Goal: Task Accomplishment & Management: Complete application form

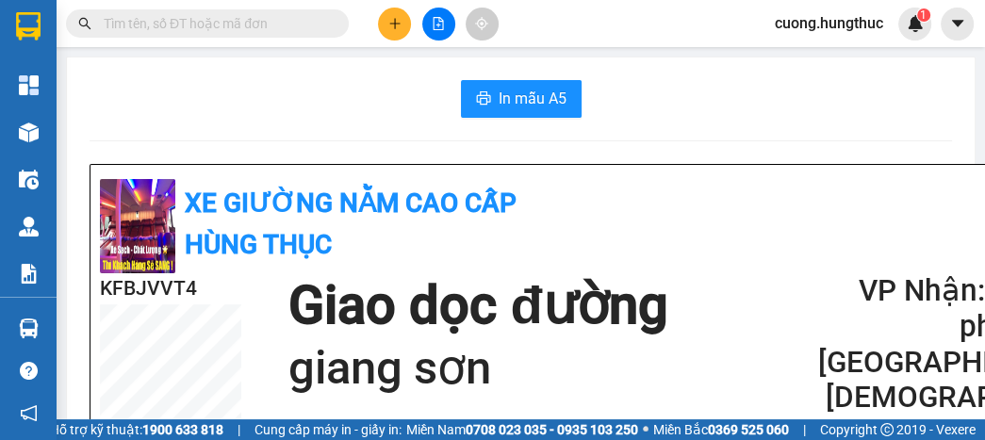
click at [887, 327] on h2 "VP Nhận: Văn phòng [GEOGRAPHIC_DATA]" at bounding box center [931, 326] width 226 height 107
drag, startPoint x: 924, startPoint y: 316, endPoint x: 430, endPoint y: 30, distance: 570.5
click at [430, 30] on button at bounding box center [438, 24] width 33 height 33
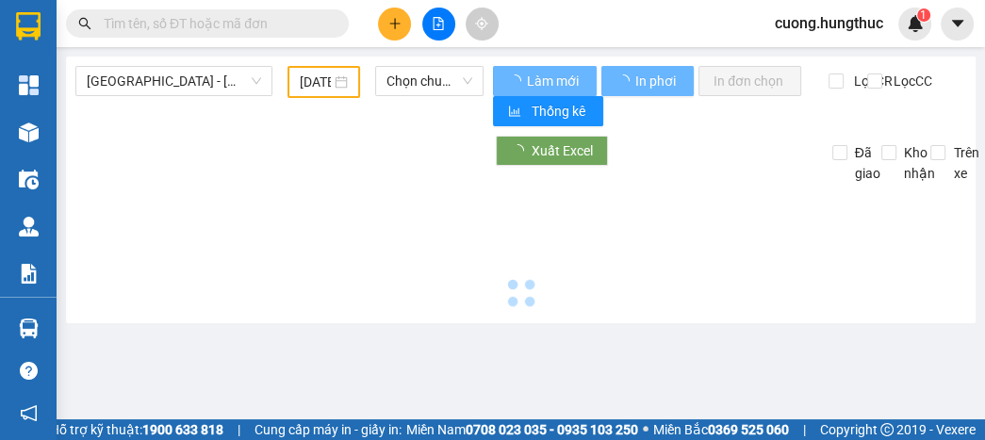
type input "[DATE]"
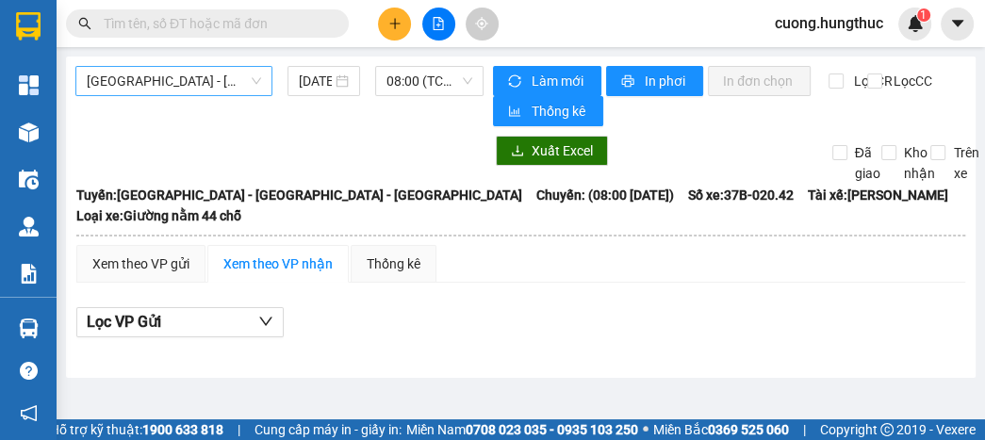
click at [223, 82] on span "[GEOGRAPHIC_DATA] - [GEOGRAPHIC_DATA] - [GEOGRAPHIC_DATA]" at bounding box center [174, 81] width 174 height 28
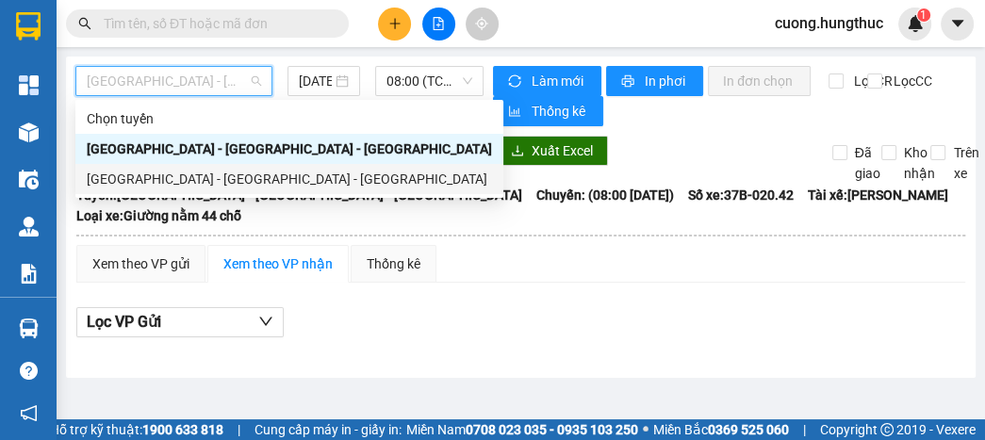
click at [146, 177] on div "[GEOGRAPHIC_DATA] - [GEOGRAPHIC_DATA] - [GEOGRAPHIC_DATA]" at bounding box center [289, 179] width 405 height 21
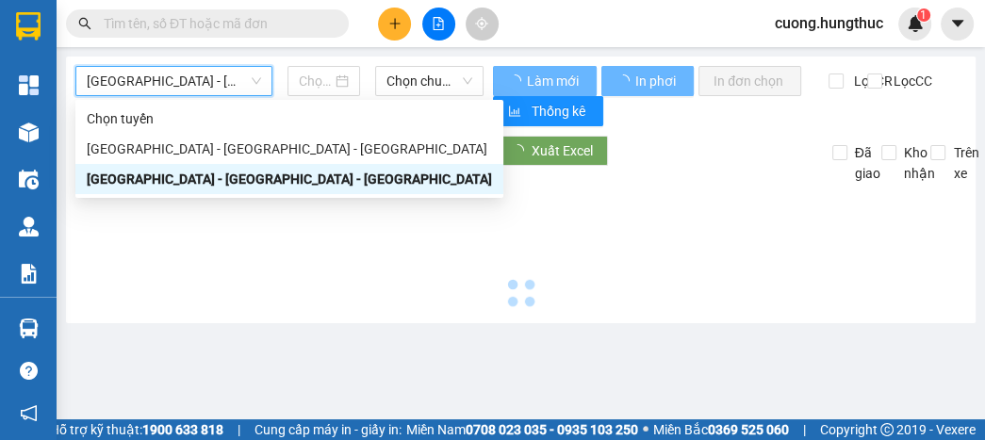
type input "[DATE]"
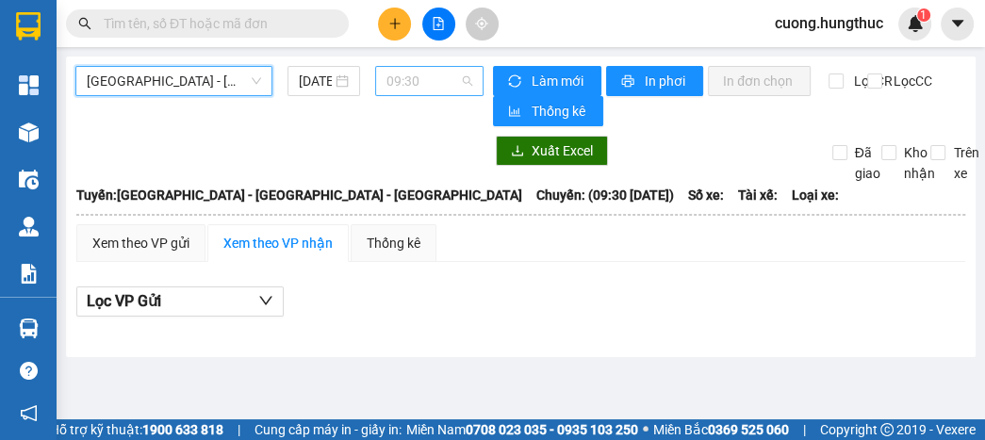
click at [423, 89] on span "09:30" at bounding box center [429, 81] width 86 height 28
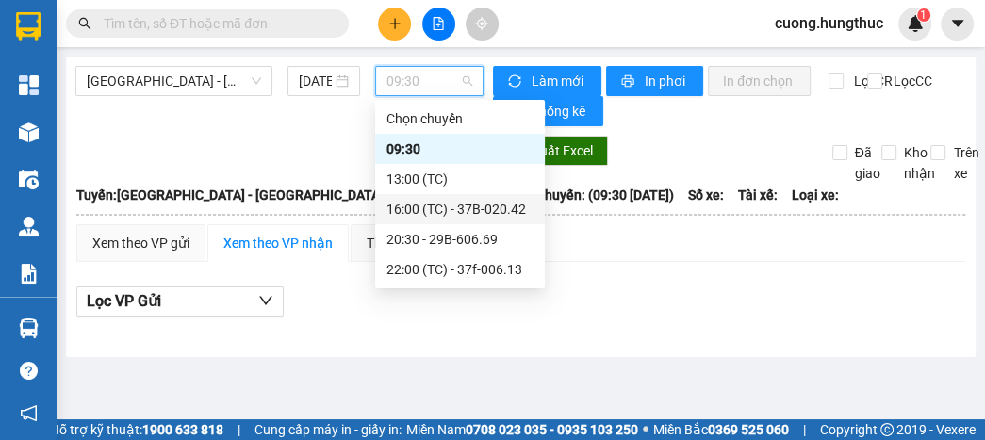
click at [504, 208] on div "16:00 (TC) - 37B-020.42" at bounding box center [459, 209] width 147 height 21
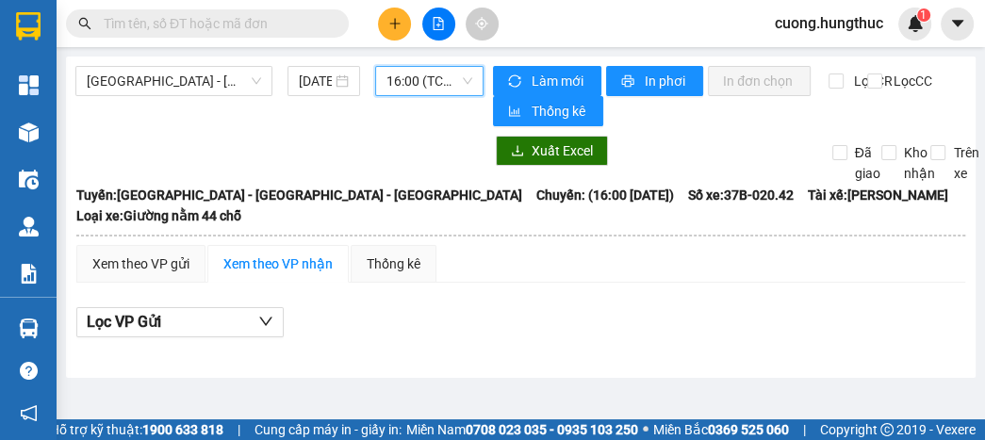
click at [443, 90] on span "16:00 (TC) - 37B-020.42" at bounding box center [429, 81] width 86 height 28
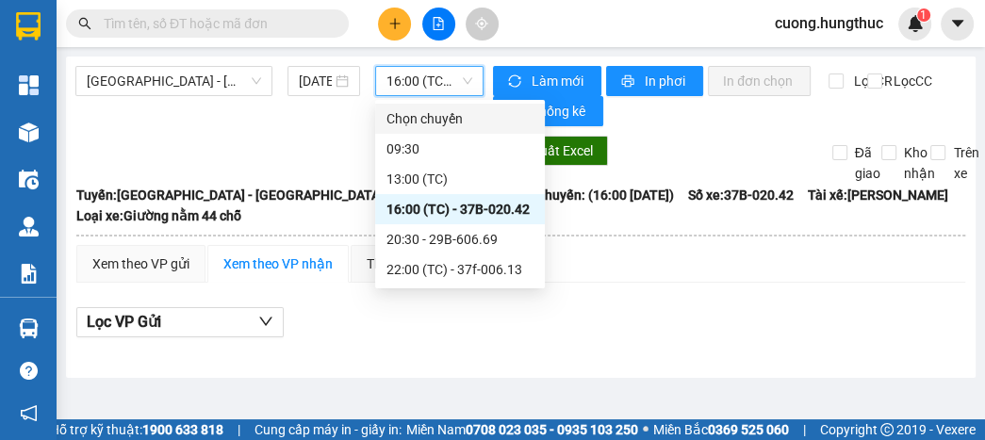
click at [462, 73] on span "16:00 (TC) - 37B-020.42" at bounding box center [429, 81] width 86 height 28
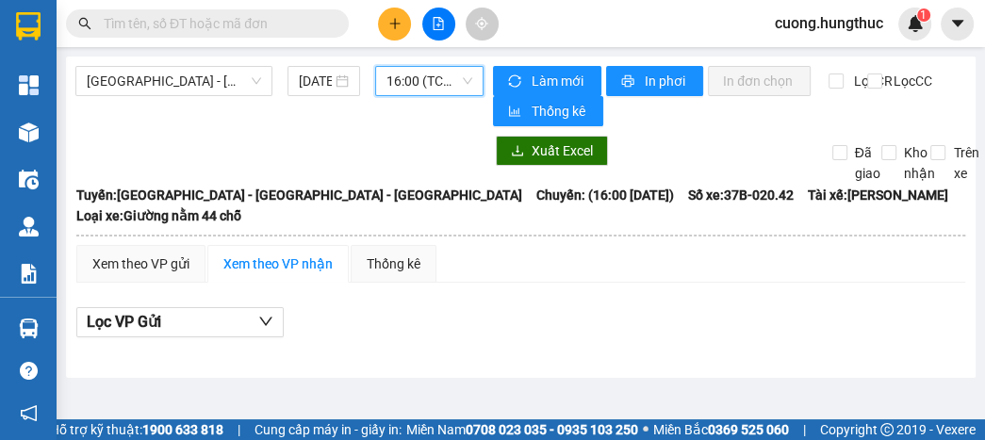
click at [413, 94] on span "16:00 (TC) - 37B-020.42" at bounding box center [429, 81] width 86 height 28
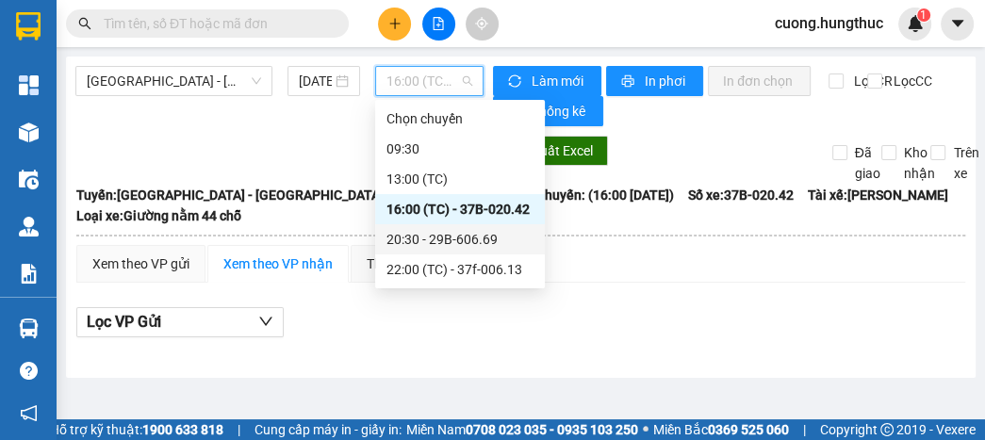
click at [473, 249] on div "20:30 - 29B-606.69" at bounding box center [459, 239] width 147 height 21
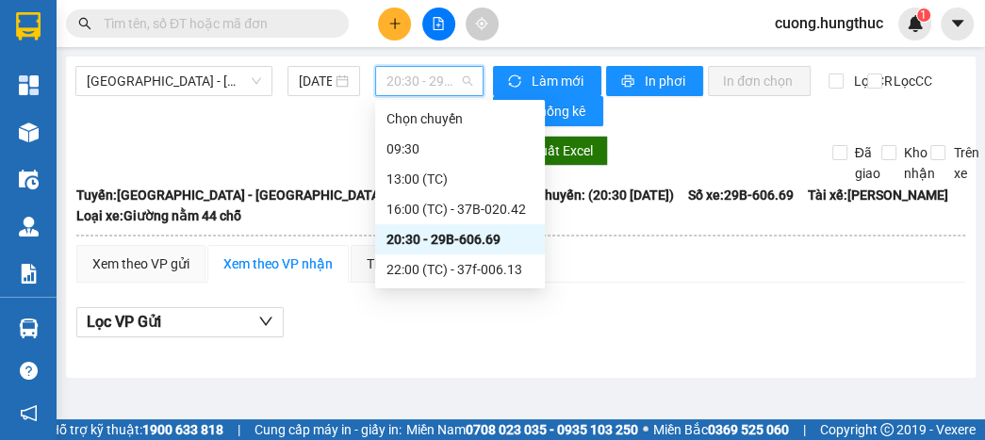
click at [428, 72] on span "20:30 - 29B-606.69" at bounding box center [429, 81] width 86 height 28
click at [469, 279] on div "22:00 (TC) - 37f-006.13" at bounding box center [459, 269] width 147 height 21
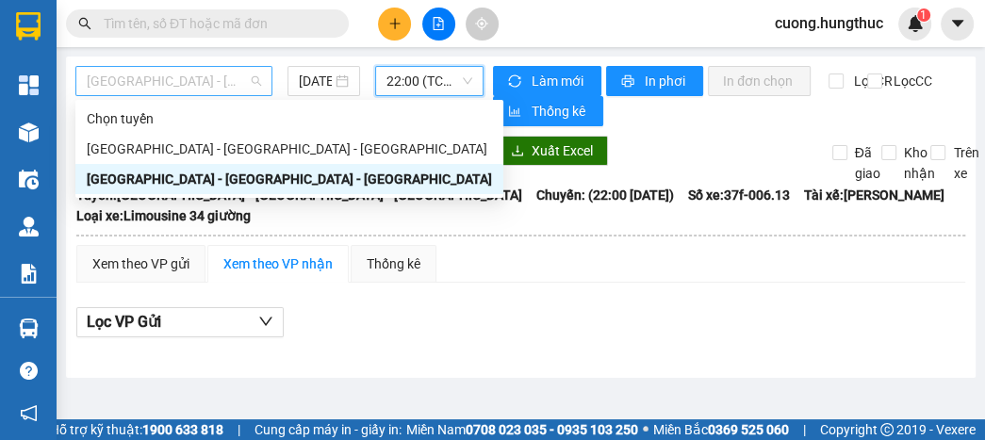
click at [251, 86] on span "[GEOGRAPHIC_DATA] - [GEOGRAPHIC_DATA] - [GEOGRAPHIC_DATA]" at bounding box center [174, 81] width 174 height 28
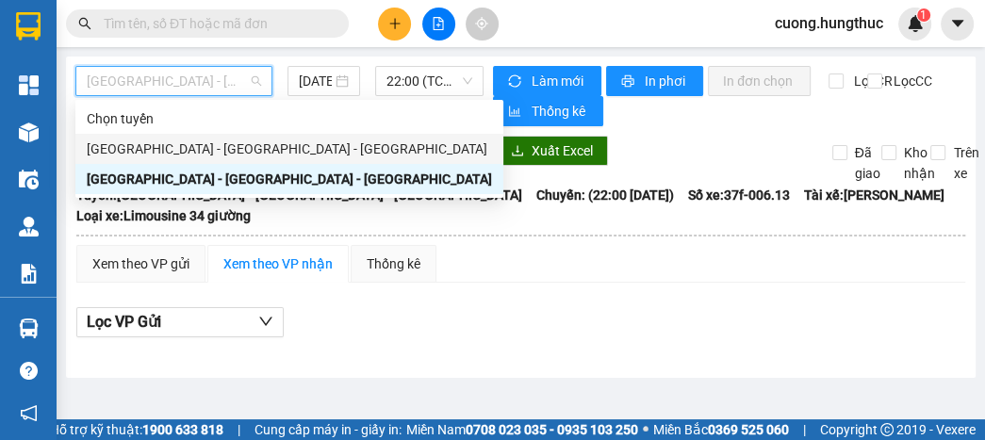
click at [218, 150] on div "[GEOGRAPHIC_DATA] - [GEOGRAPHIC_DATA] - [GEOGRAPHIC_DATA]" at bounding box center [289, 149] width 405 height 21
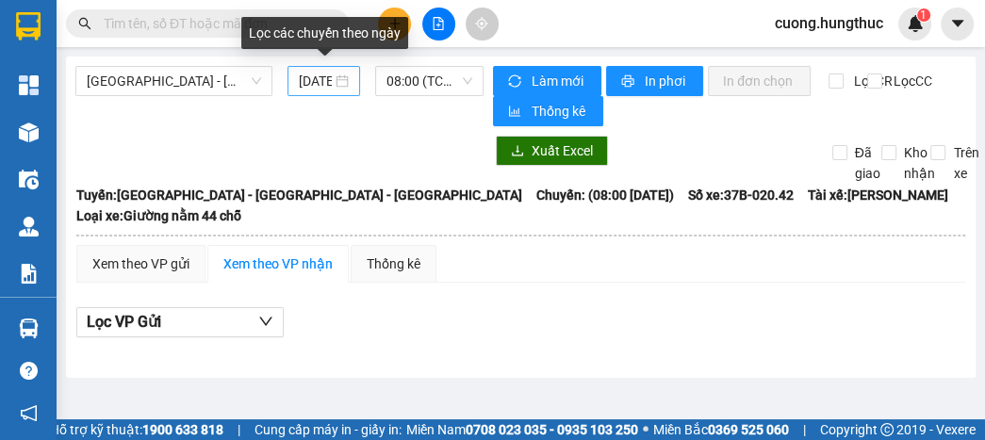
click at [343, 88] on div "[DATE]" at bounding box center [324, 81] width 51 height 21
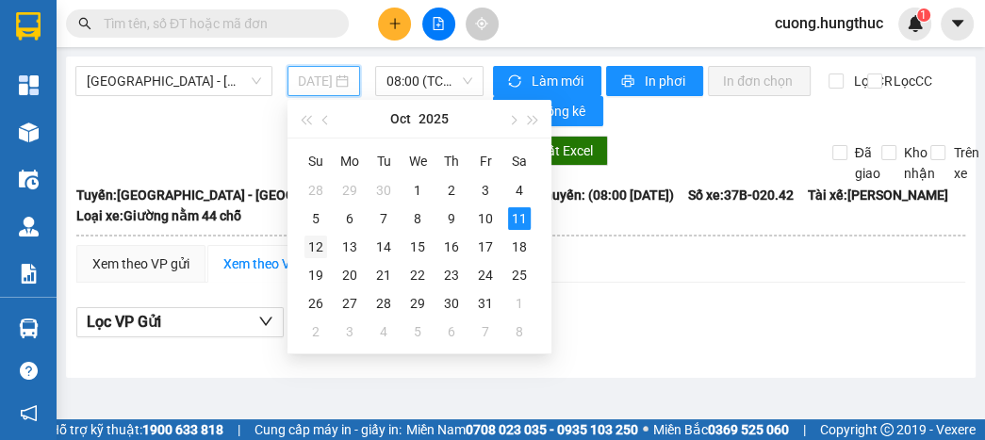
click at [319, 246] on div "12" at bounding box center [315, 247] width 23 height 23
type input "[DATE]"
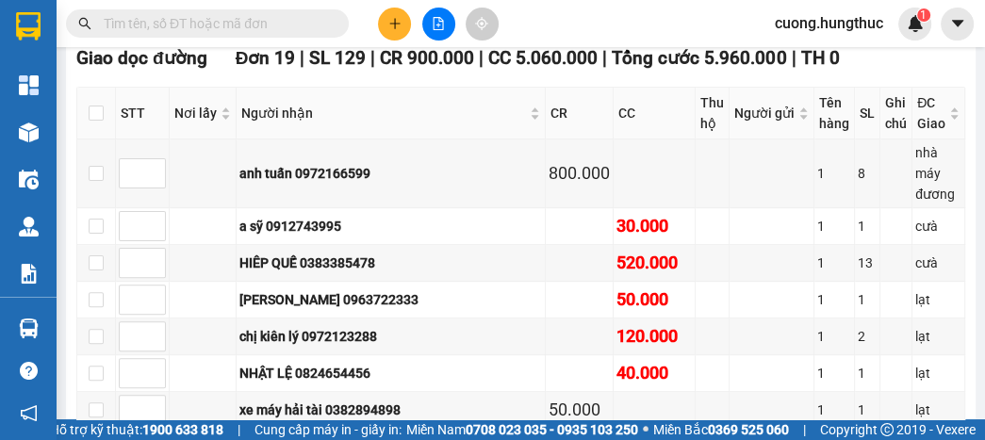
scroll to position [334, 0]
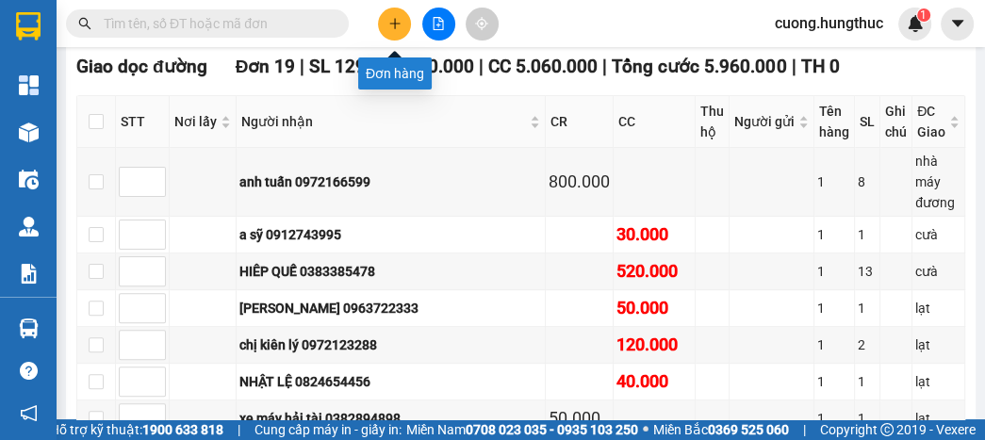
click at [390, 34] on button at bounding box center [394, 24] width 33 height 33
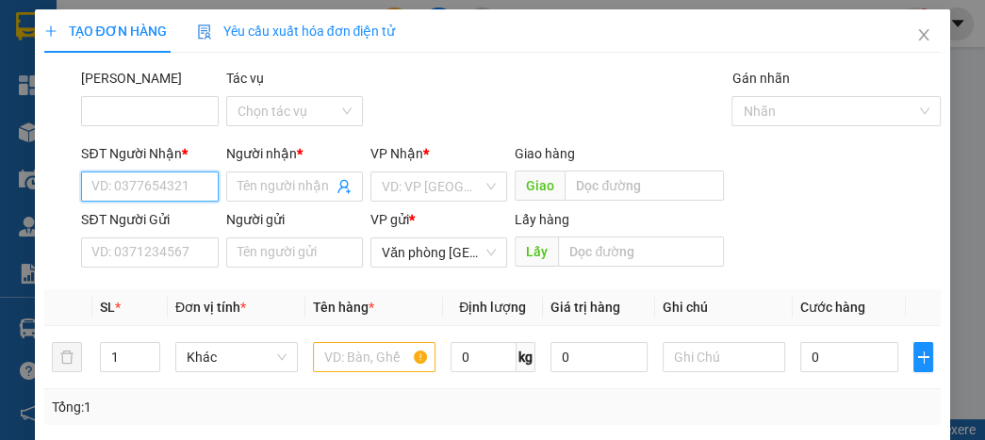
click at [143, 177] on input "SĐT Người Nhận *" at bounding box center [149, 187] width 137 height 30
type input "0354855194"
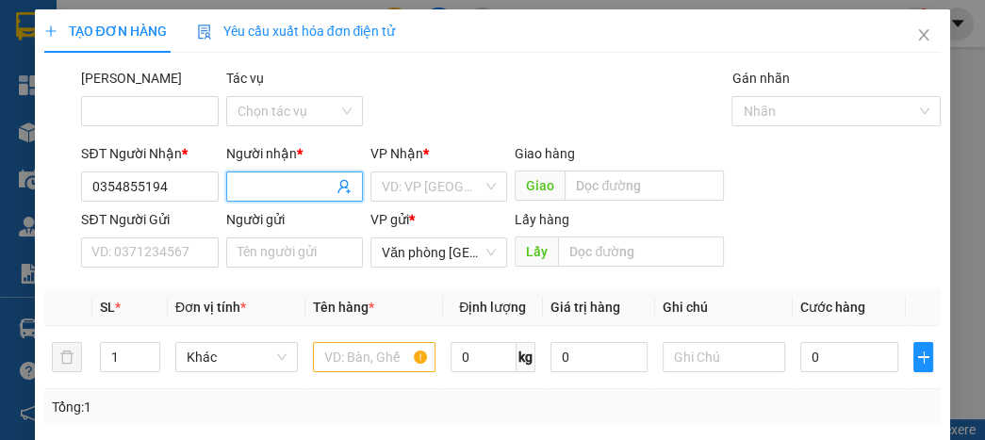
click at [298, 186] on input "Người nhận *" at bounding box center [285, 186] width 95 height 21
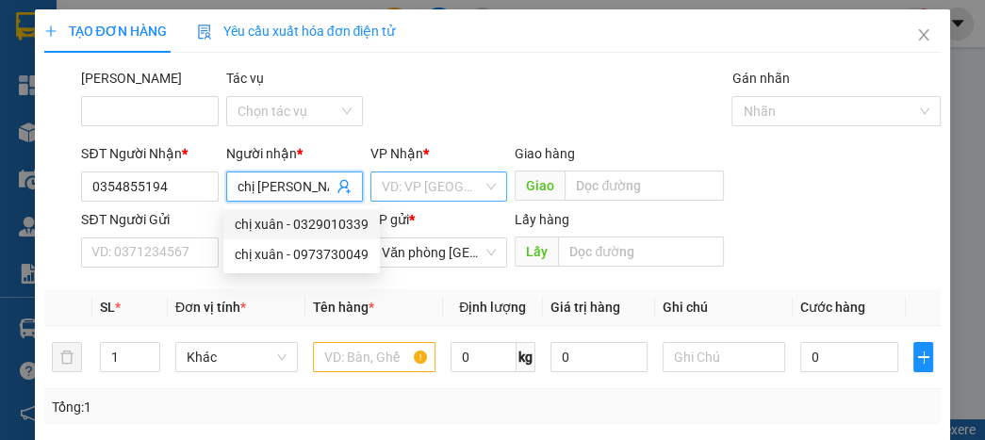
type input "chị [PERSON_NAME]"
click at [440, 183] on input "search" at bounding box center [432, 186] width 101 height 28
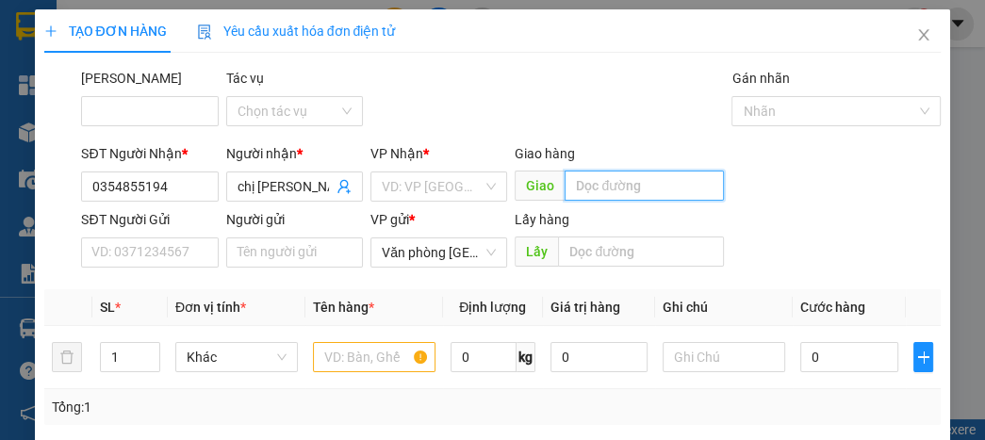
click at [635, 189] on input "text" at bounding box center [644, 186] width 159 height 30
type input "giang sơn"
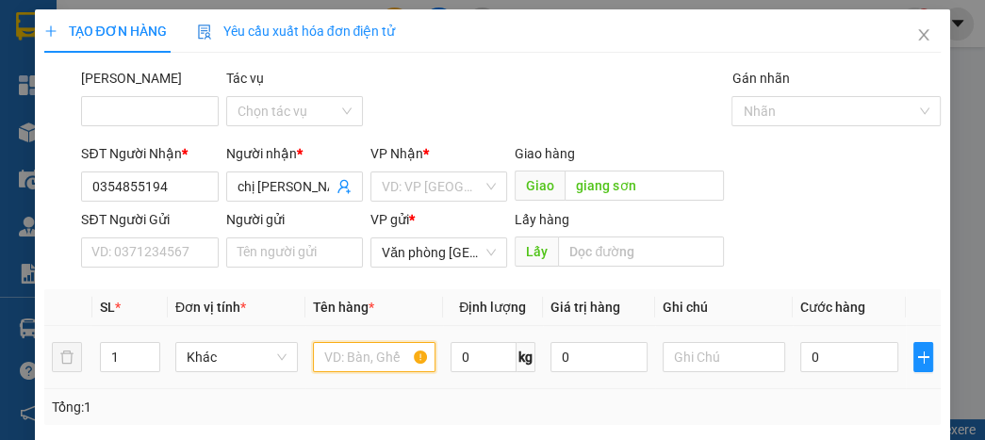
click at [345, 369] on input "text" at bounding box center [374, 357] width 123 height 30
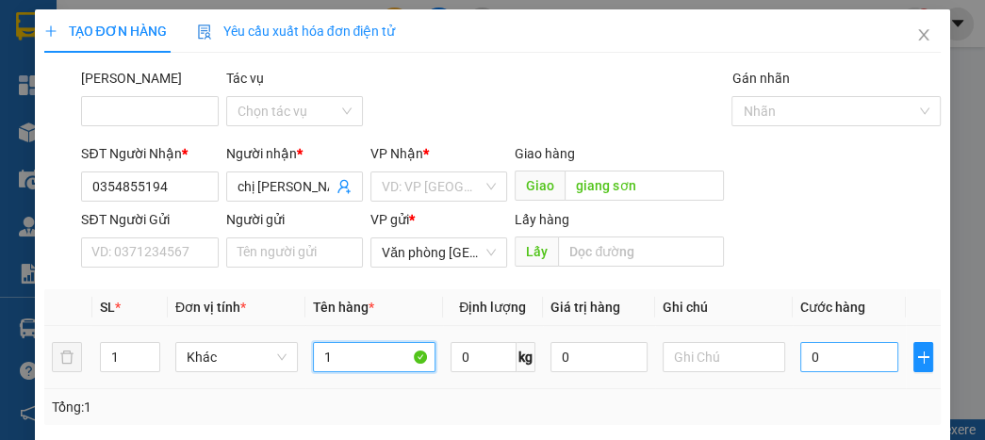
type input "1"
click at [852, 352] on input "0" at bounding box center [848, 357] width 97 height 30
type input "5"
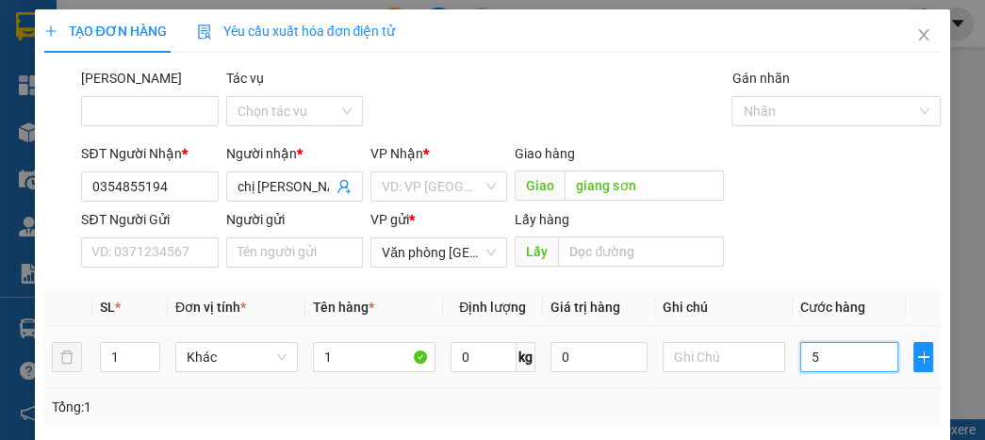
type input "50"
type input "500"
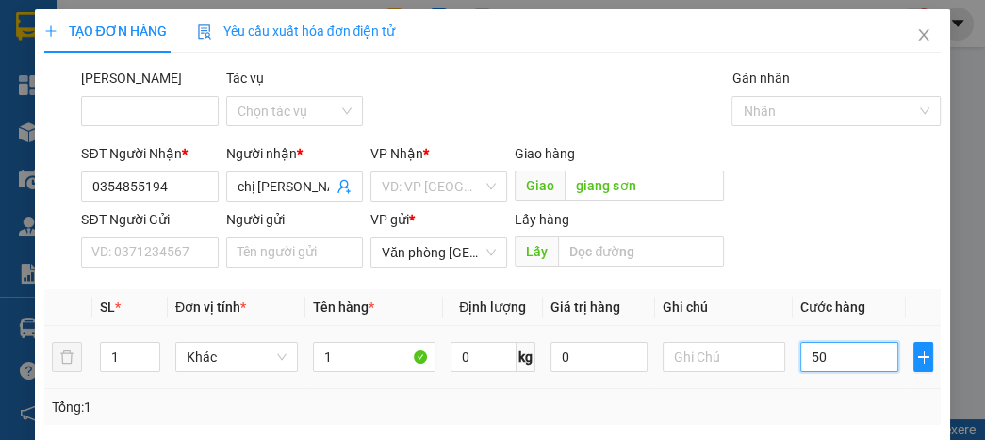
type input "500"
type input "5.000"
type input "50.000"
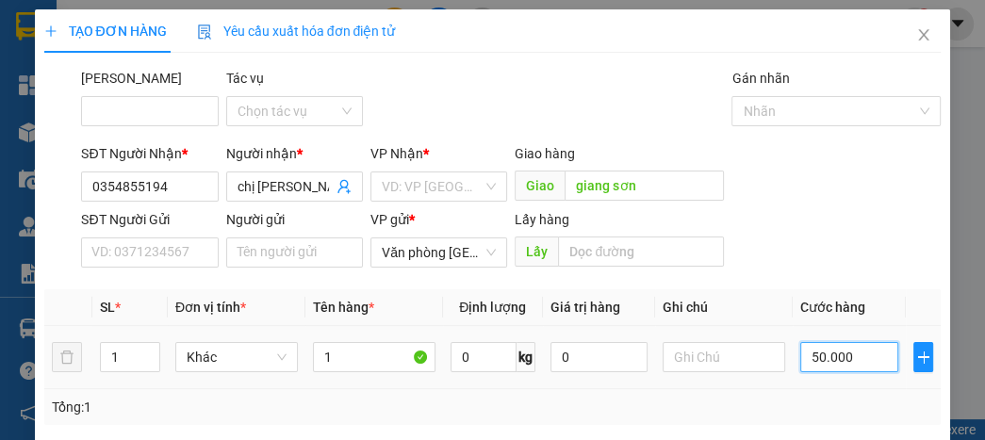
type input "50.000"
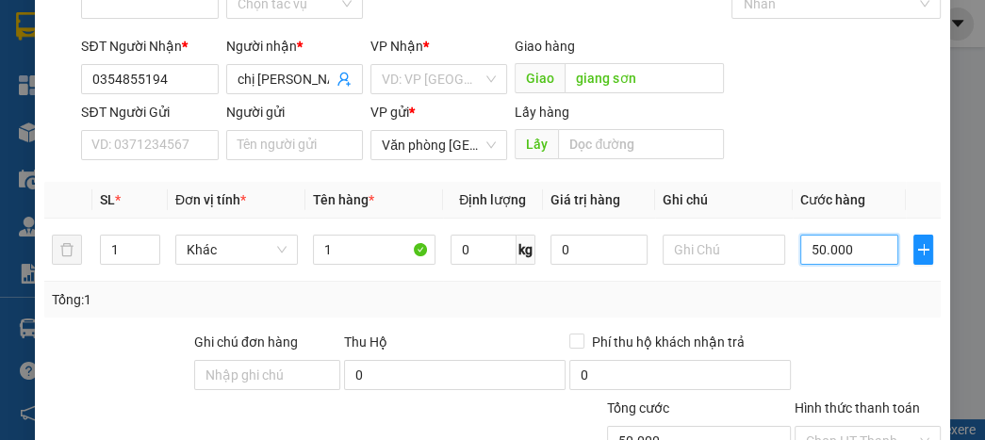
scroll to position [226, 0]
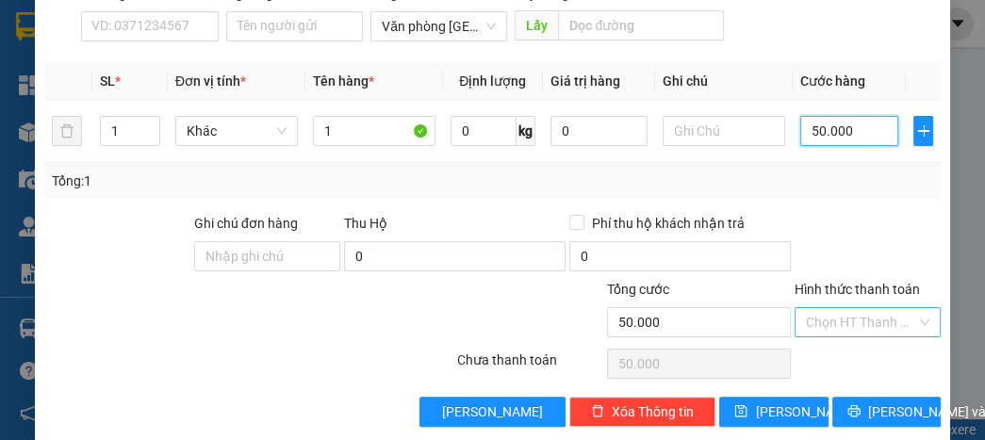
type input "50.000"
click at [838, 324] on input "Hình thức thanh toán" at bounding box center [861, 322] width 110 height 28
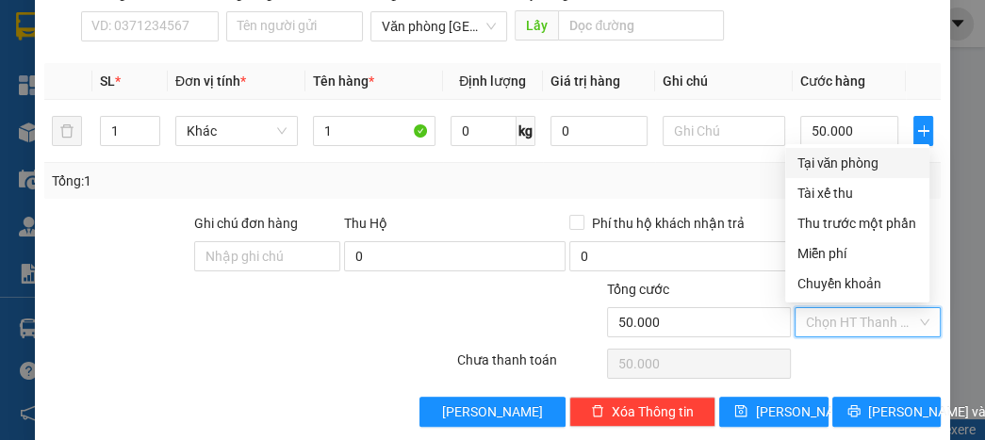
click at [844, 162] on div "Tại văn phòng" at bounding box center [857, 163] width 122 height 21
type input "0"
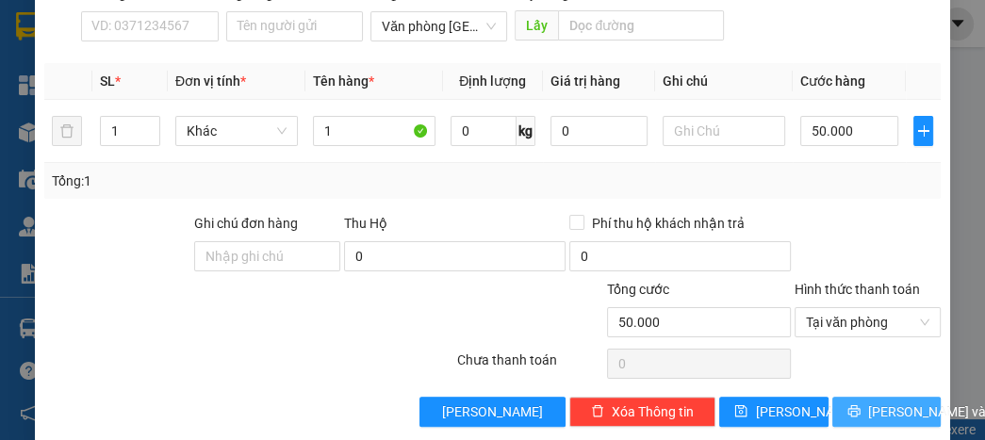
click at [893, 410] on span "[PERSON_NAME] và In" at bounding box center [934, 412] width 132 height 21
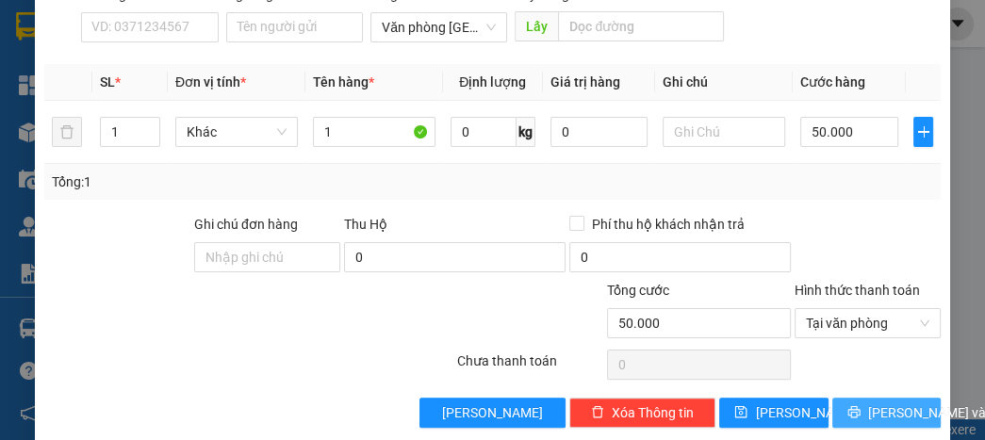
click at [893, 410] on span "[PERSON_NAME] và In" at bounding box center [934, 412] width 132 height 21
click at [848, 408] on icon "printer" at bounding box center [853, 412] width 12 height 12
click at [847, 407] on icon "printer" at bounding box center [853, 411] width 13 height 13
drag, startPoint x: 855, startPoint y: 411, endPoint x: 855, endPoint y: 401, distance: 10.4
click at [855, 402] on button "[PERSON_NAME] và In" at bounding box center [886, 413] width 108 height 30
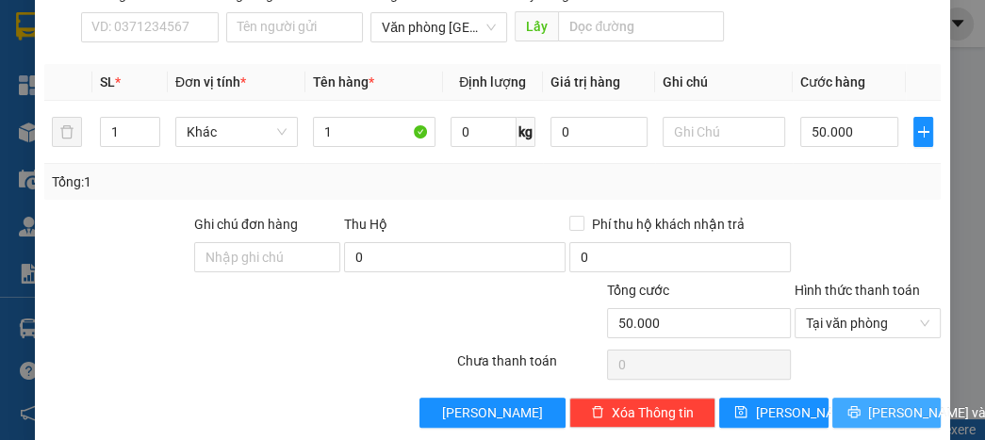
click at [855, 401] on button "[PERSON_NAME] và In" at bounding box center [886, 413] width 108 height 30
click at [847, 406] on icon "printer" at bounding box center [853, 412] width 12 height 12
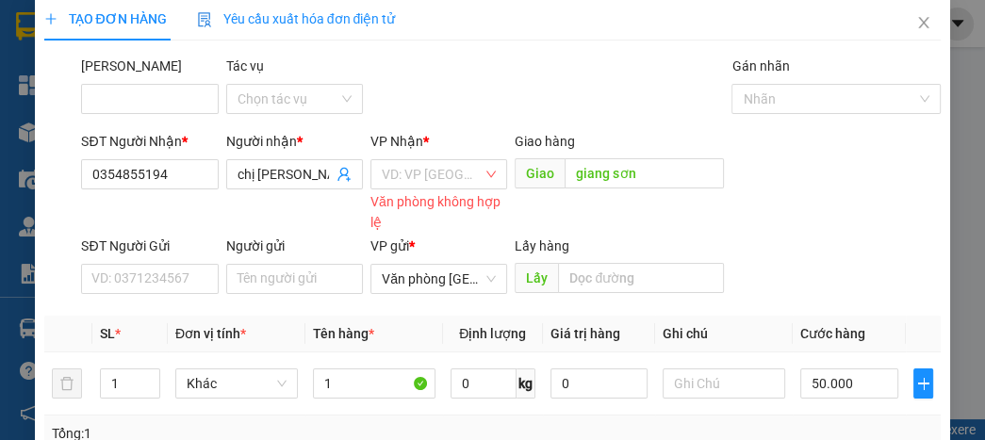
scroll to position [0, 0]
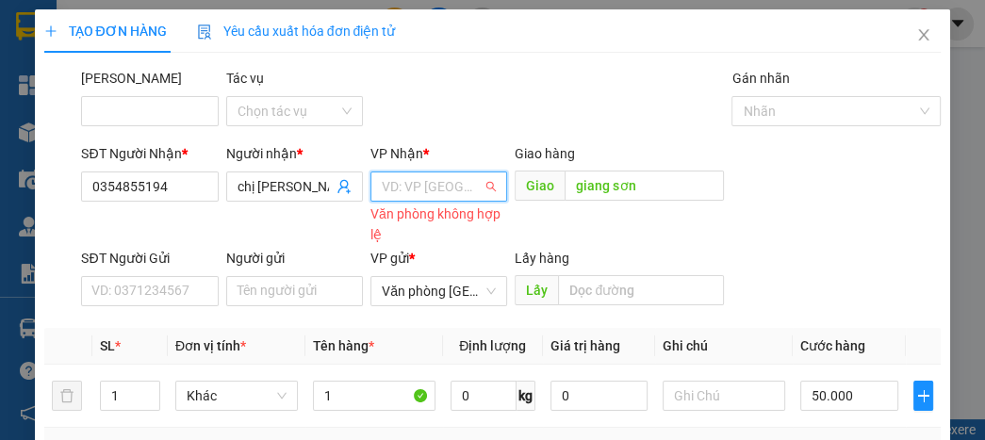
click at [433, 178] on input "search" at bounding box center [432, 186] width 101 height 28
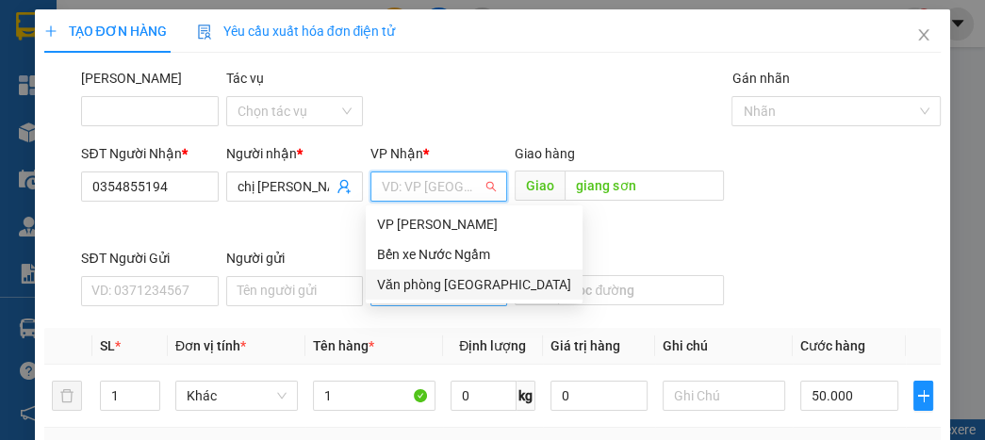
click at [422, 285] on div "Văn phòng [GEOGRAPHIC_DATA]" at bounding box center [474, 284] width 194 height 21
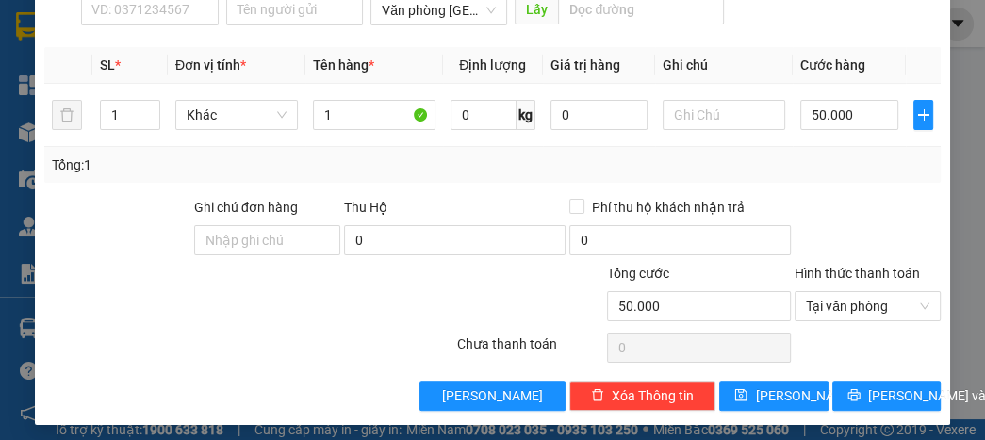
scroll to position [248, 0]
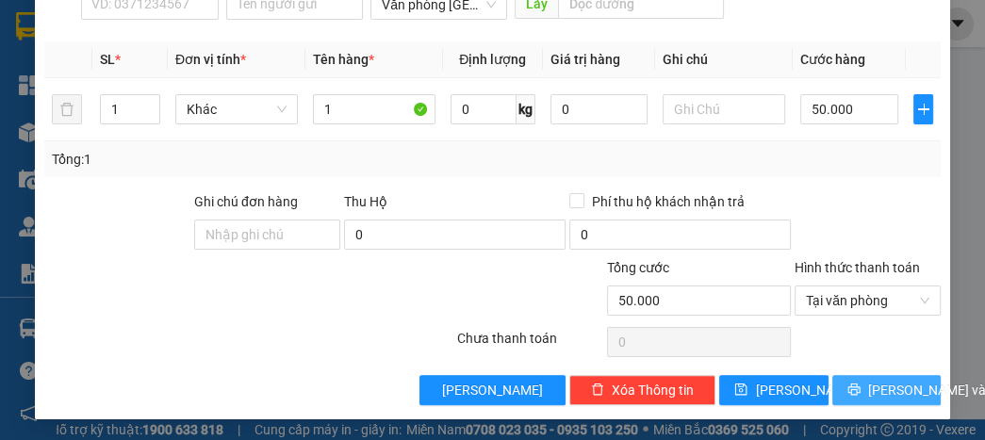
click at [896, 399] on button "[PERSON_NAME] và In" at bounding box center [886, 390] width 108 height 30
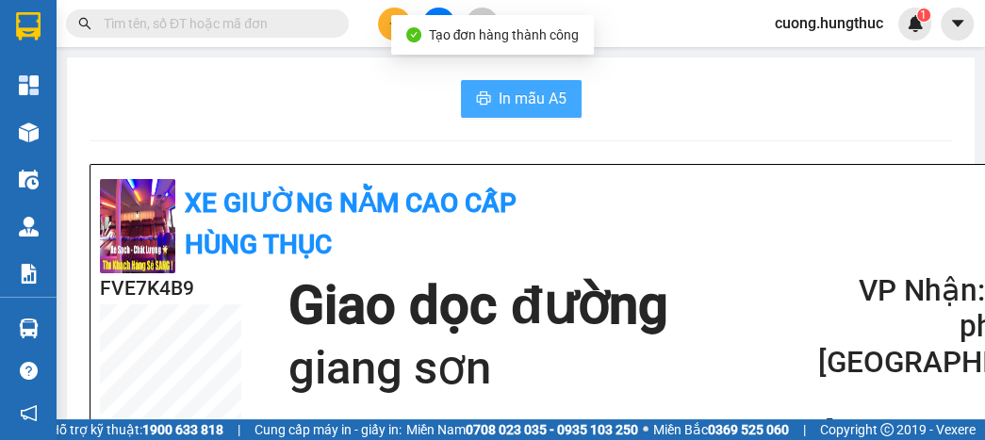
click at [486, 91] on button "In mẫu A5" at bounding box center [521, 99] width 121 height 38
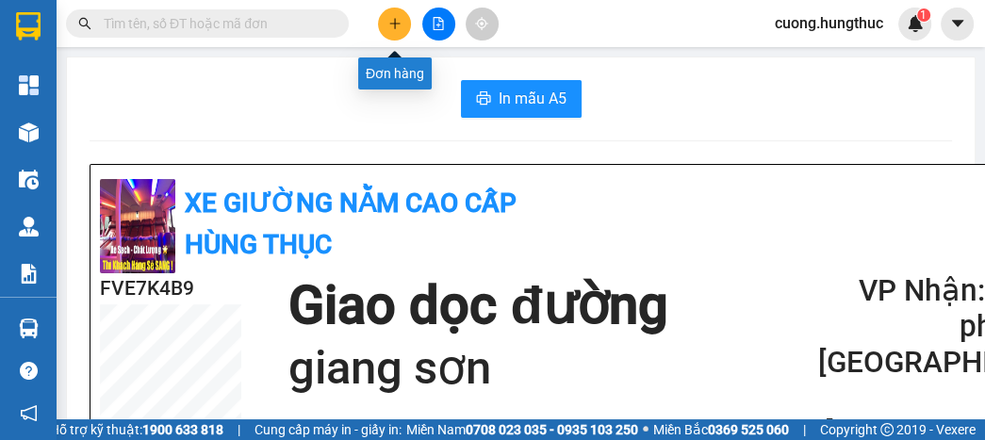
click at [397, 28] on icon "plus" at bounding box center [394, 23] width 13 height 13
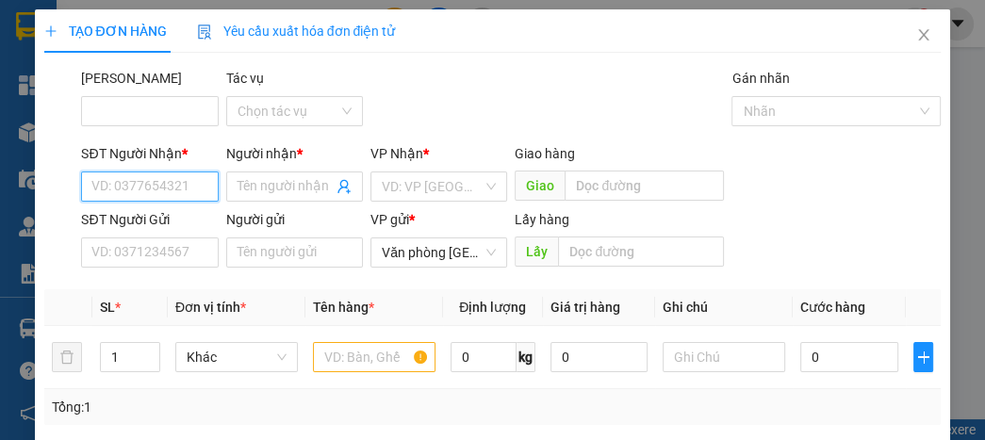
click at [203, 200] on input "SĐT Người Nhận *" at bounding box center [149, 187] width 137 height 30
type input "0384176612"
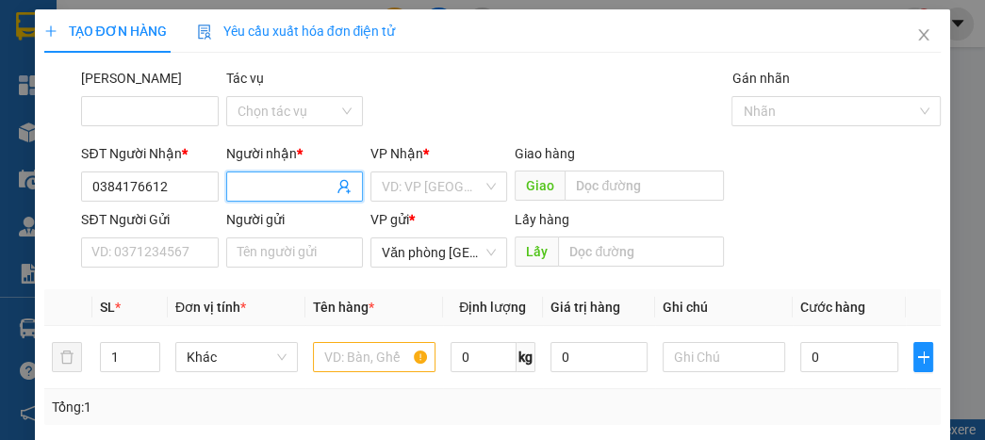
click at [291, 192] on input "Người nhận *" at bounding box center [285, 186] width 95 height 21
type input "cx công kiều"
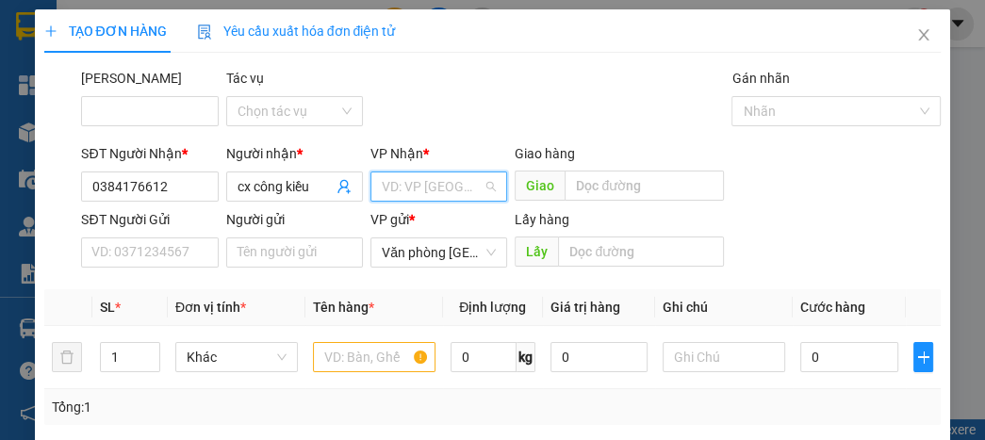
click at [410, 197] on input "search" at bounding box center [432, 186] width 101 height 28
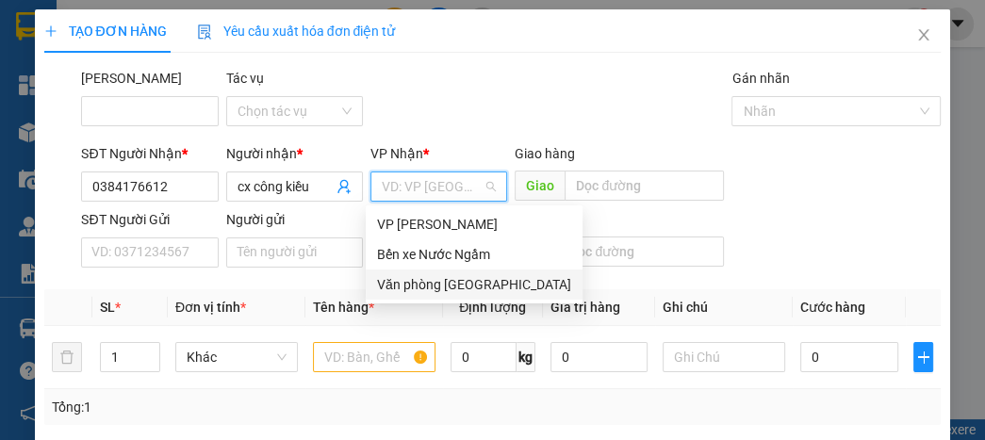
click at [440, 287] on div "Văn phòng [GEOGRAPHIC_DATA]" at bounding box center [474, 284] width 194 height 21
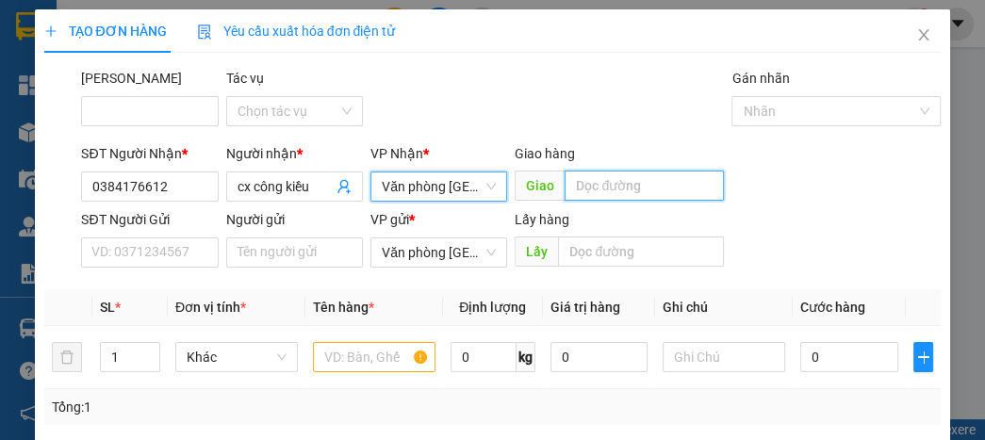
click at [607, 189] on input "text" at bounding box center [644, 186] width 159 height 30
type input "giang sơn"
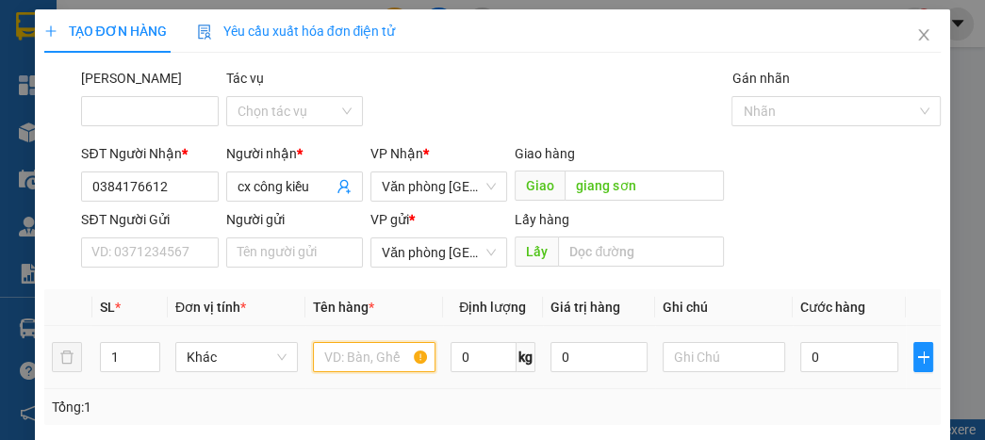
click at [347, 366] on input "text" at bounding box center [374, 357] width 123 height 30
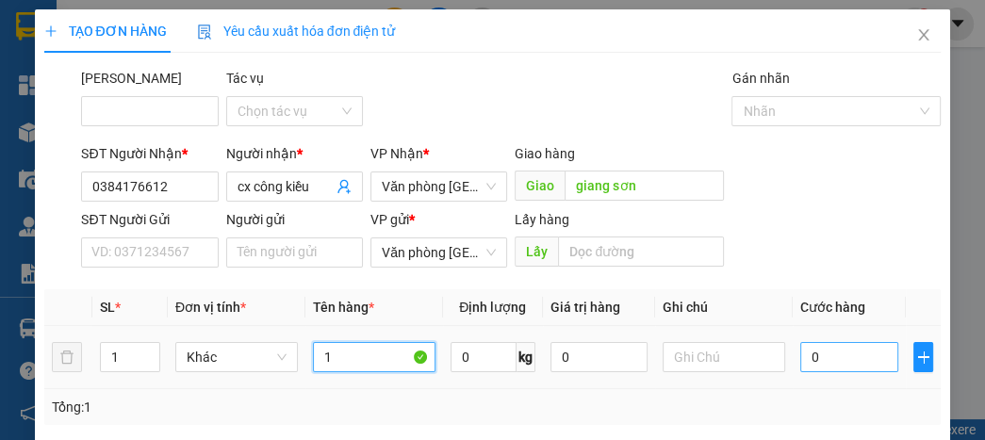
type input "1"
click at [858, 351] on input "0" at bounding box center [848, 357] width 97 height 30
type input "5"
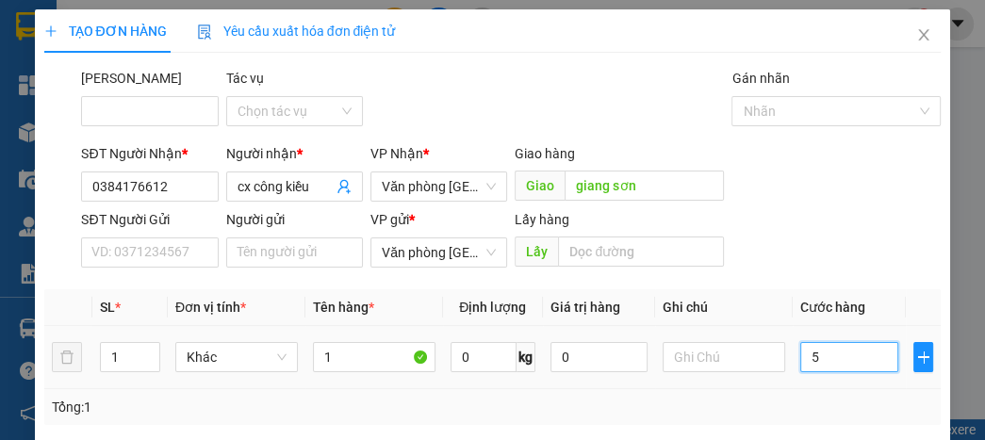
type input "50"
type input "500"
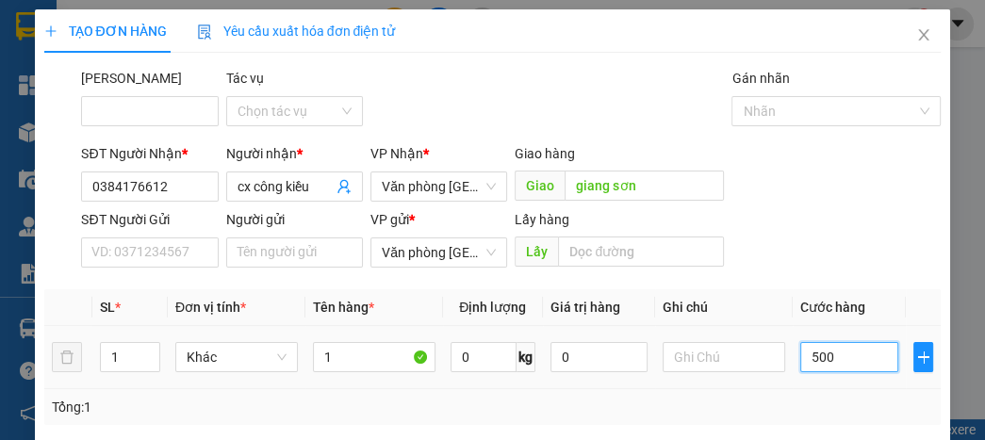
type input "500"
type input "5.000"
type input "50.000"
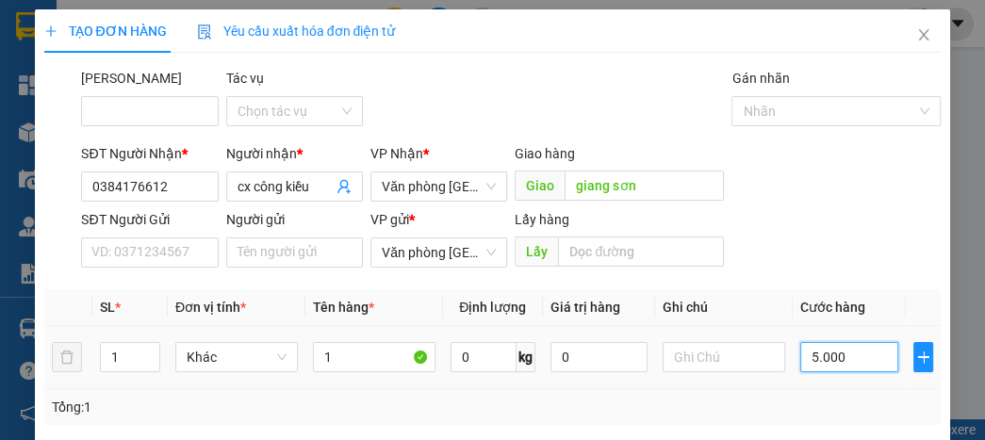
type input "50.000"
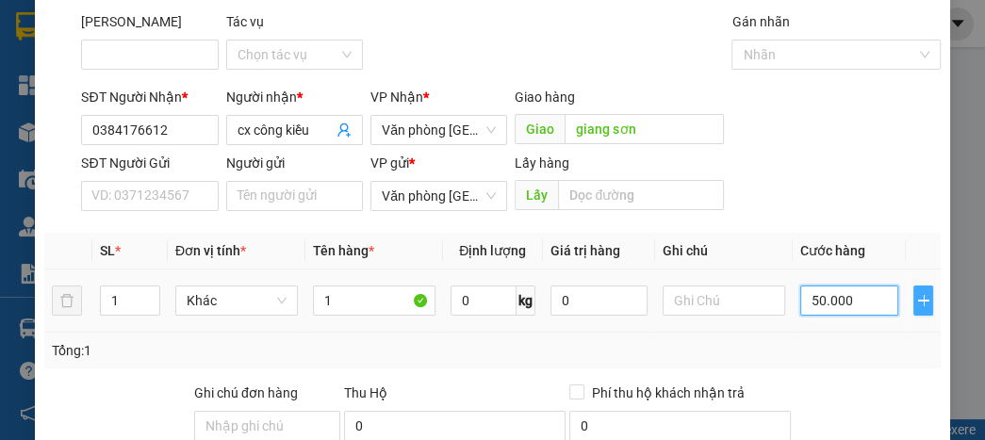
scroll to position [248, 0]
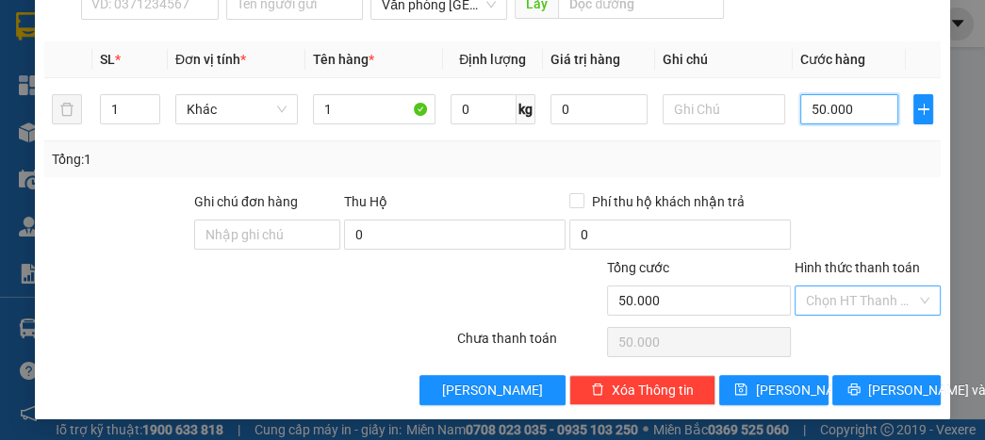
type input "50.000"
click at [859, 294] on input "Hình thức thanh toán" at bounding box center [861, 301] width 110 height 28
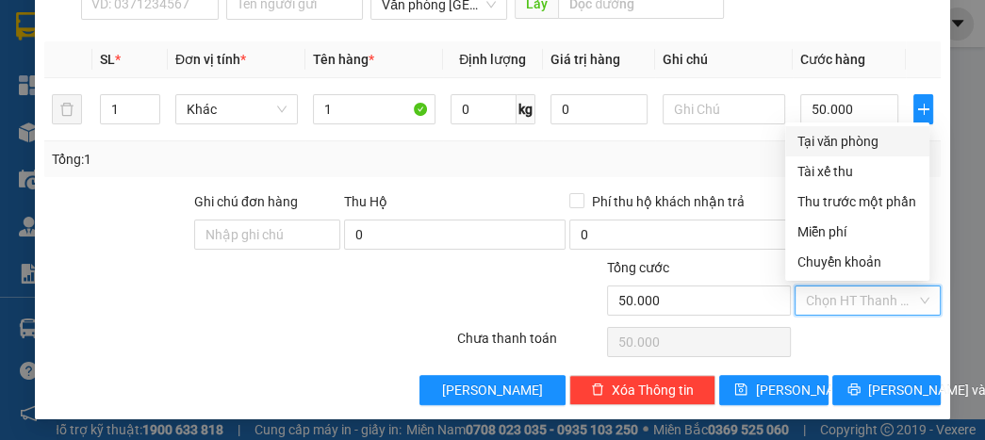
click at [855, 137] on div "Tại văn phòng" at bounding box center [857, 141] width 122 height 21
type input "0"
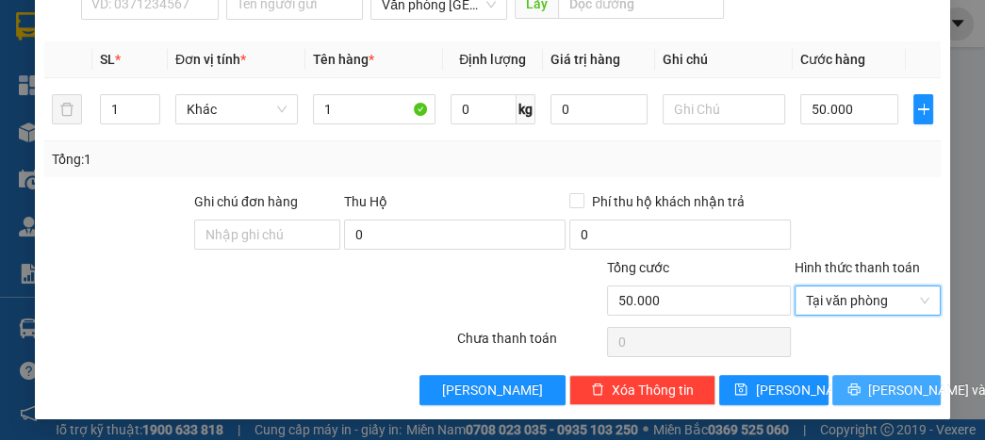
click at [878, 392] on span "[PERSON_NAME] và In" at bounding box center [934, 390] width 132 height 21
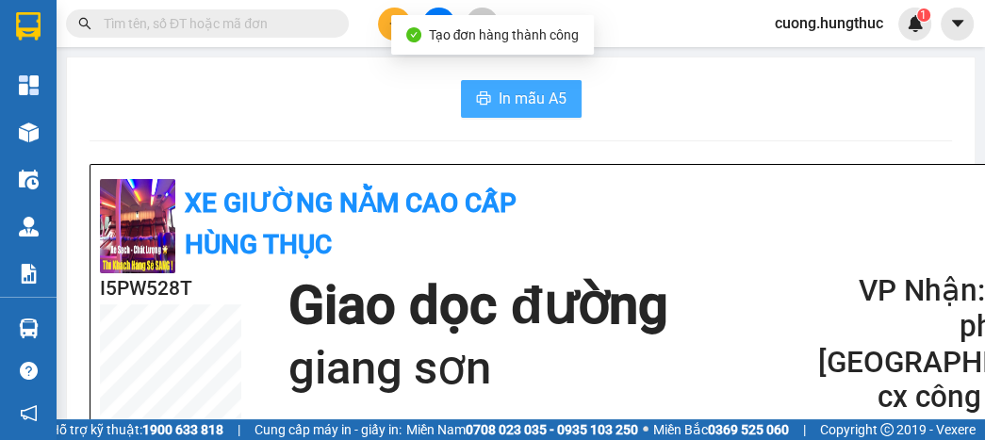
click at [525, 102] on span "In mẫu A5" at bounding box center [533, 99] width 68 height 24
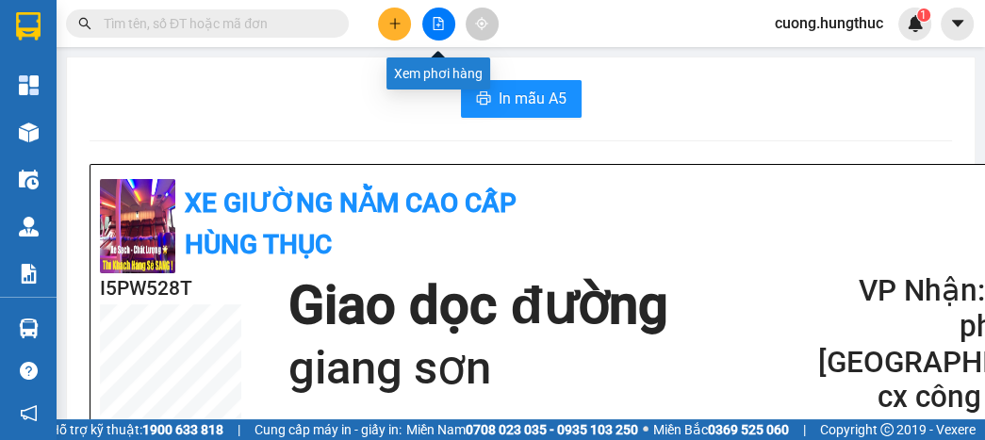
click at [437, 23] on icon "file-add" at bounding box center [438, 23] width 13 height 13
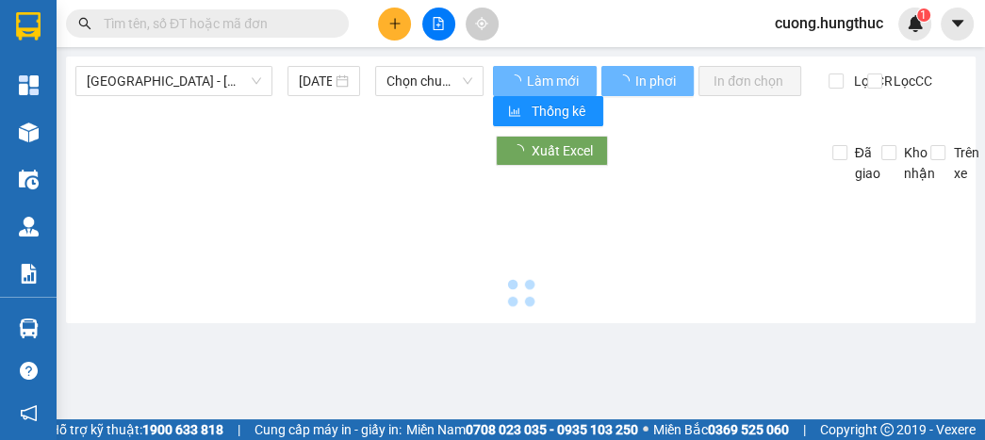
type input "[DATE]"
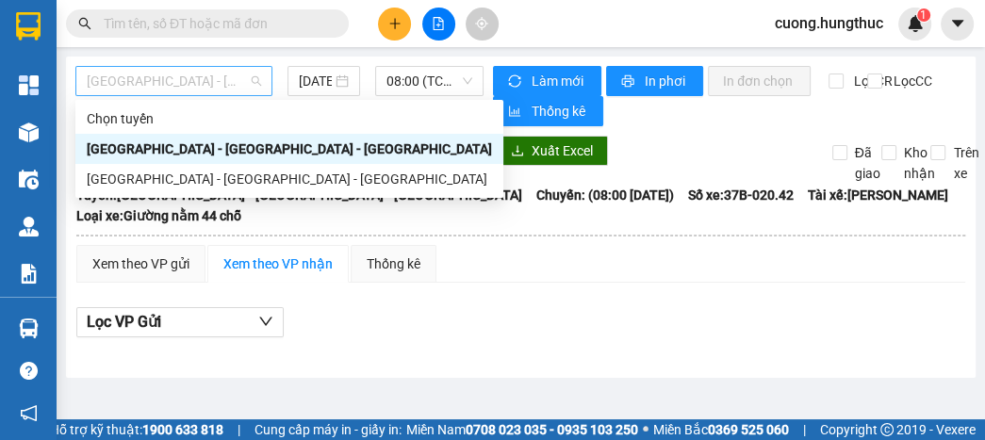
click at [248, 82] on span "[GEOGRAPHIC_DATA] - [GEOGRAPHIC_DATA] - [GEOGRAPHIC_DATA]" at bounding box center [174, 81] width 174 height 28
click at [144, 186] on div "[GEOGRAPHIC_DATA] - [GEOGRAPHIC_DATA] - [GEOGRAPHIC_DATA]" at bounding box center [289, 179] width 405 height 21
type input "[DATE]"
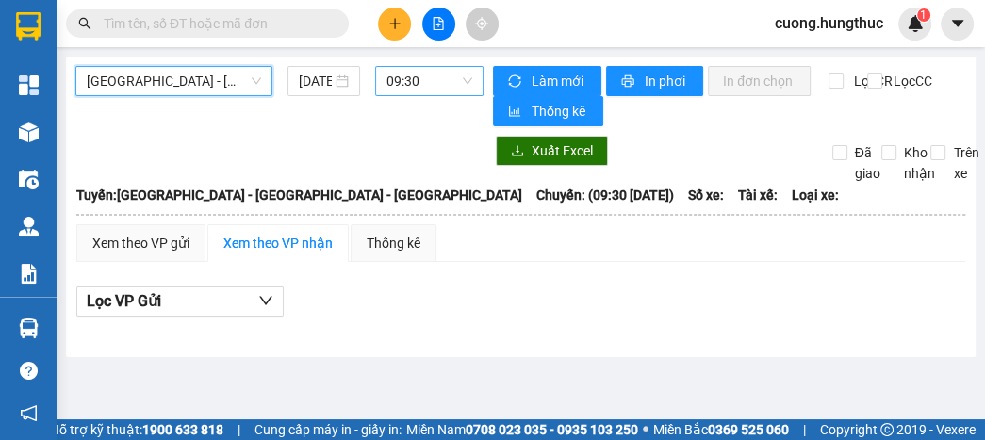
click at [415, 83] on span "09:30" at bounding box center [429, 81] width 86 height 28
click at [242, 90] on span "[GEOGRAPHIC_DATA] - [GEOGRAPHIC_DATA] - [GEOGRAPHIC_DATA]" at bounding box center [174, 81] width 174 height 28
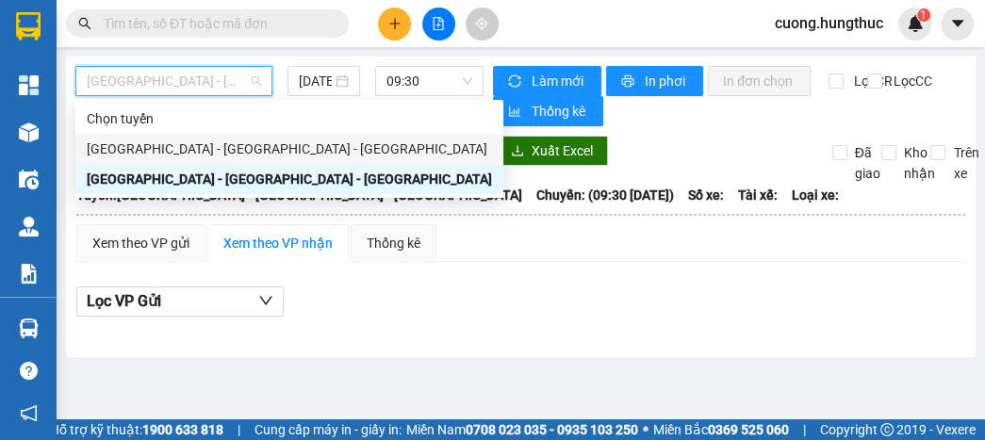
click at [221, 161] on div "[GEOGRAPHIC_DATA] - [GEOGRAPHIC_DATA] - [GEOGRAPHIC_DATA]" at bounding box center [289, 149] width 428 height 30
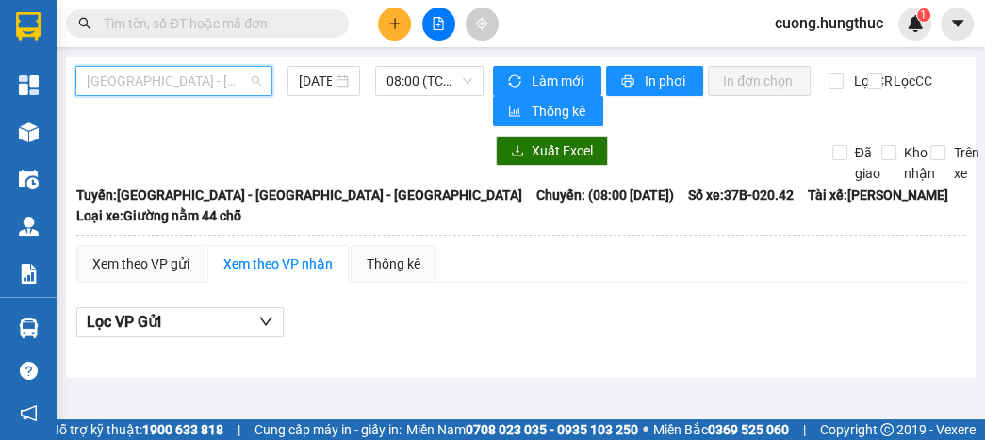
click at [229, 89] on span "[GEOGRAPHIC_DATA] - [GEOGRAPHIC_DATA] - [GEOGRAPHIC_DATA]" at bounding box center [174, 81] width 174 height 28
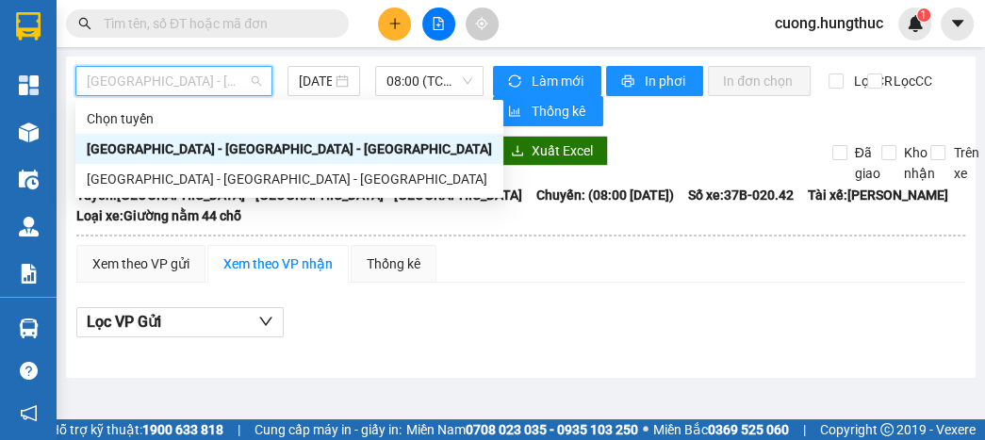
click at [203, 155] on div "[GEOGRAPHIC_DATA] - [GEOGRAPHIC_DATA] - [GEOGRAPHIC_DATA]" at bounding box center [289, 149] width 405 height 21
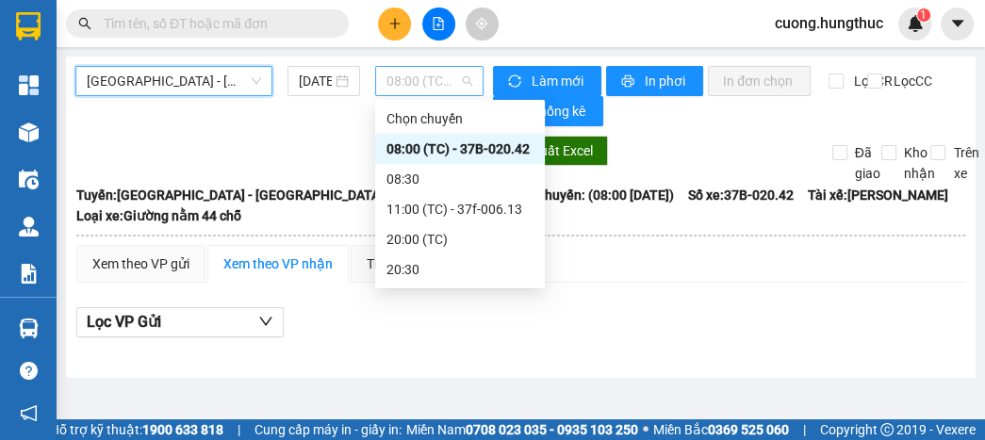
click at [441, 77] on span "08:00 (TC) - 37B-020.42" at bounding box center [429, 81] width 86 height 28
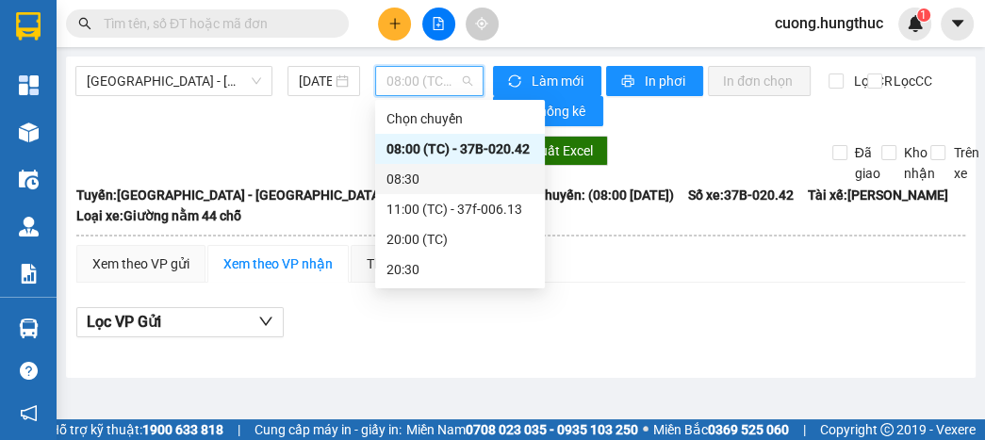
click at [407, 183] on div "08:30" at bounding box center [459, 179] width 147 height 21
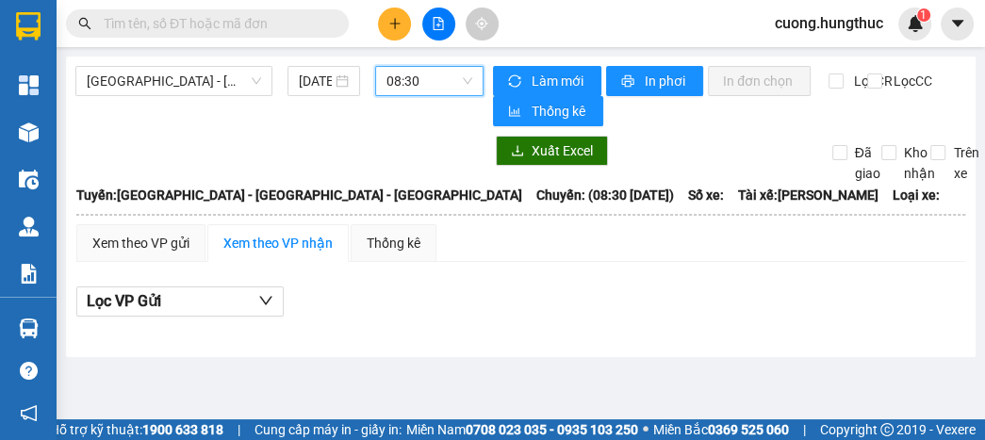
click at [435, 66] on div "08:30" at bounding box center [429, 81] width 108 height 30
click at [432, 76] on span "08:30" at bounding box center [429, 81] width 86 height 28
click at [344, 68] on div "[DATE]" at bounding box center [324, 81] width 74 height 30
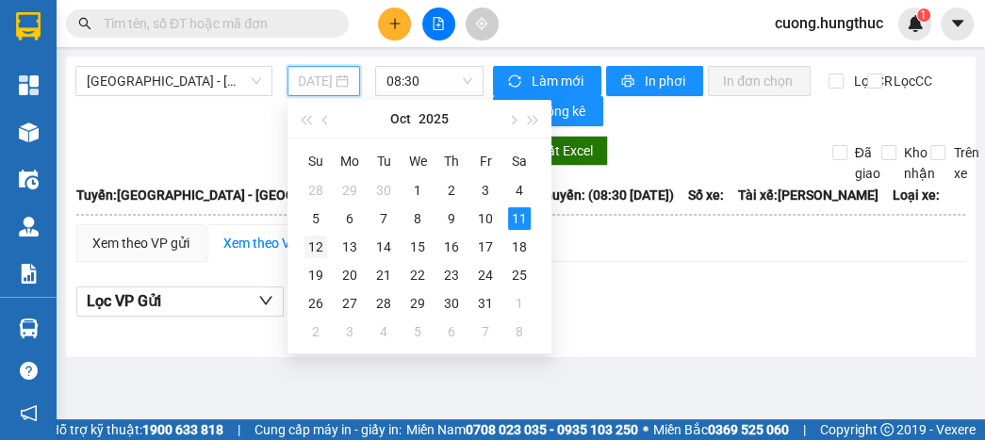
click at [320, 238] on div "12" at bounding box center [315, 247] width 23 height 23
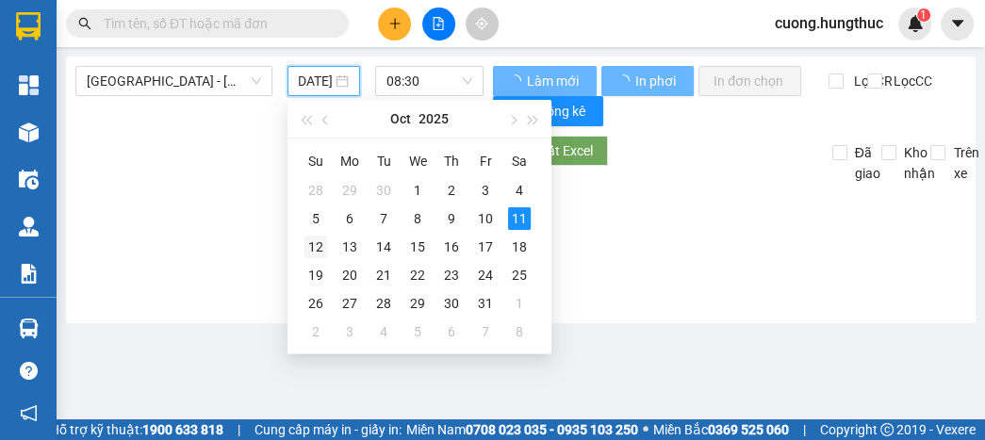
type input "[DATE]"
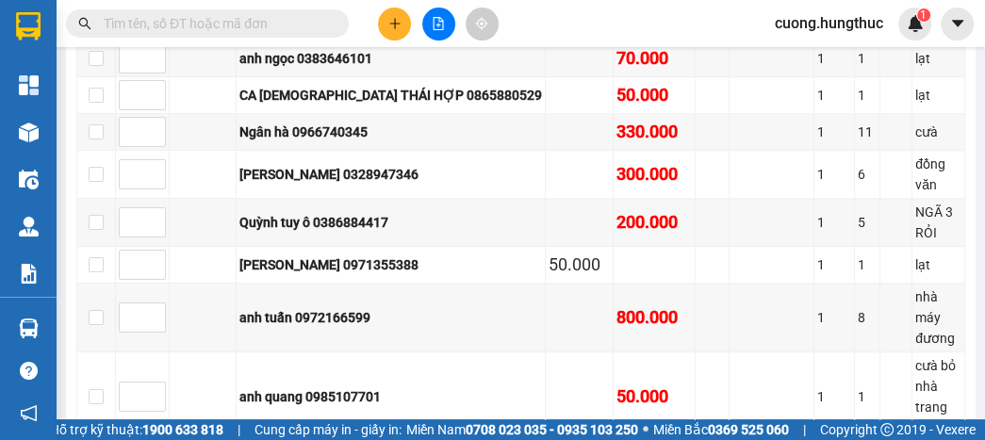
scroll to position [980, 0]
